Goal: Information Seeking & Learning: Learn about a topic

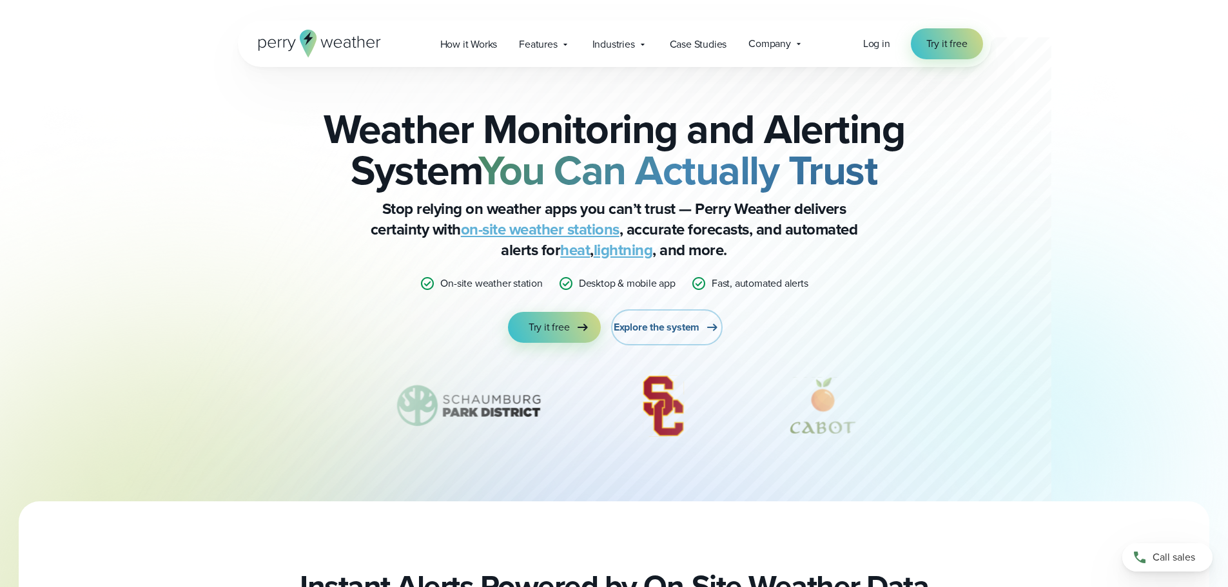
click at [672, 327] on span "Explore the system" at bounding box center [657, 327] width 86 height 15
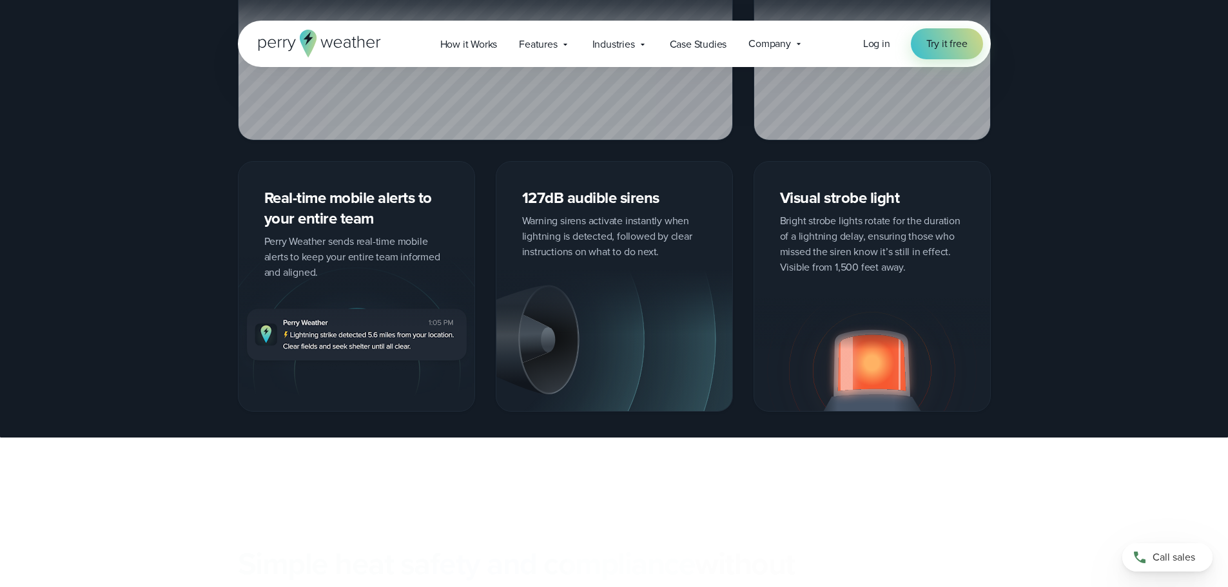
scroll to position [2385, 0]
